Goal: Information Seeking & Learning: Learn about a topic

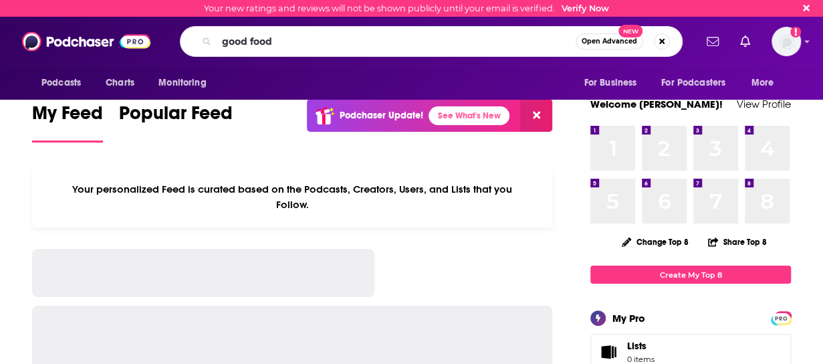
type input "good food"
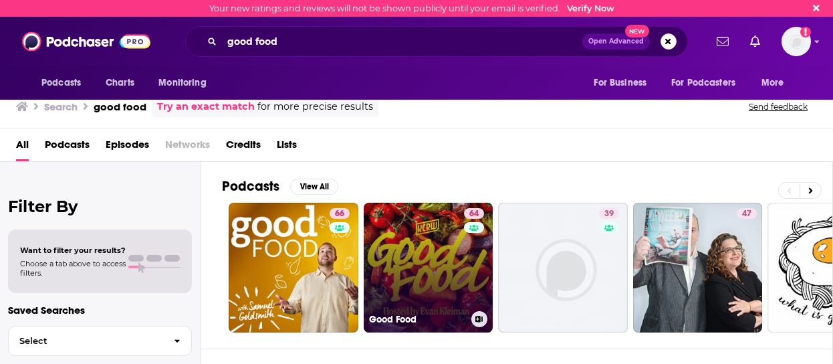
click at [407, 272] on link "64 Good Food" at bounding box center [429, 268] width 130 height 130
